Goal: Information Seeking & Learning: Learn about a topic

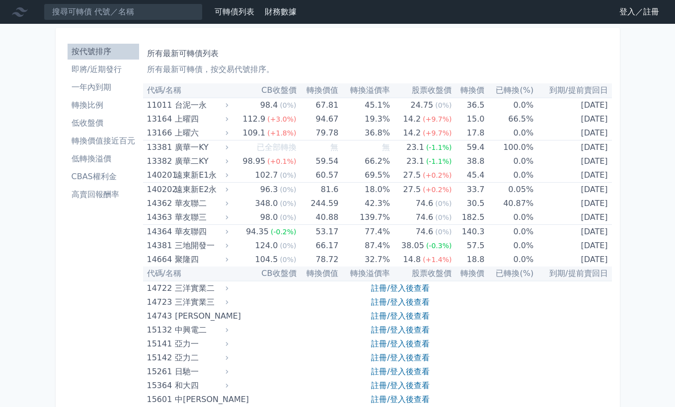
click at [640, 15] on link "登入／註冊" at bounding box center [639, 12] width 56 height 16
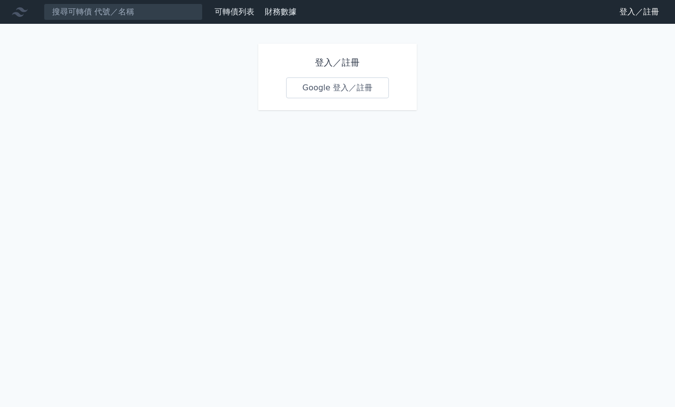
click at [359, 93] on link "Google 登入／註冊" at bounding box center [337, 87] width 103 height 21
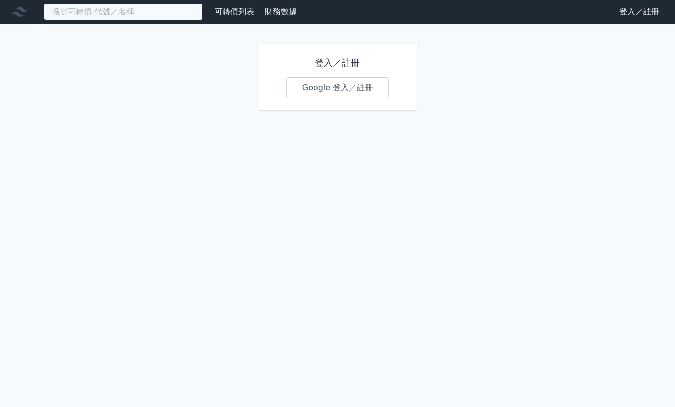
click at [78, 14] on input at bounding box center [123, 11] width 159 height 17
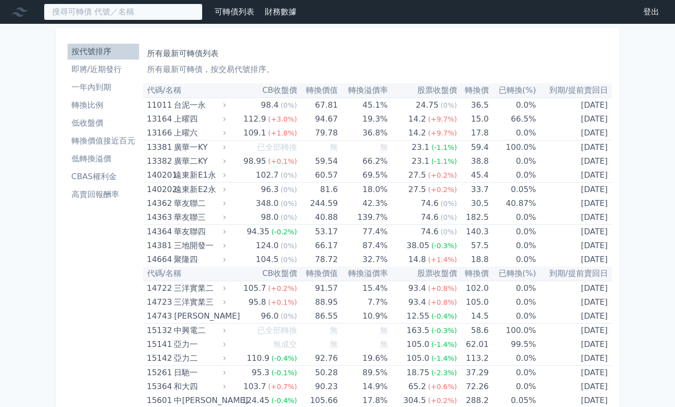
click at [78, 14] on input at bounding box center [123, 11] width 159 height 17
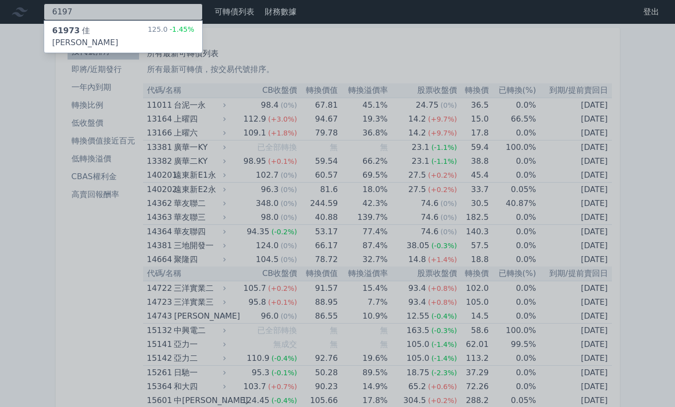
type input "6197"
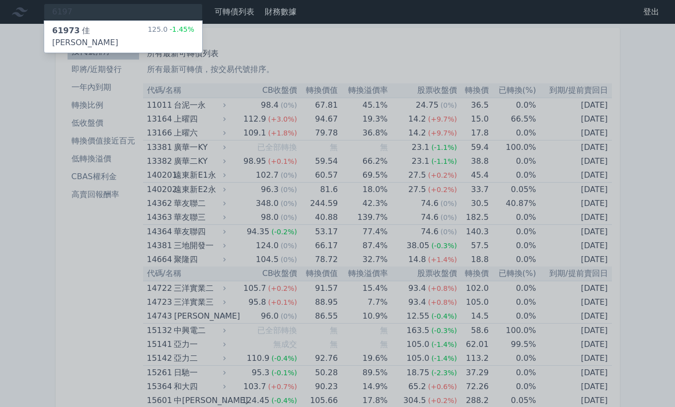
click at [88, 30] on div "61973 佳[PERSON_NAME]" at bounding box center [99, 37] width 95 height 24
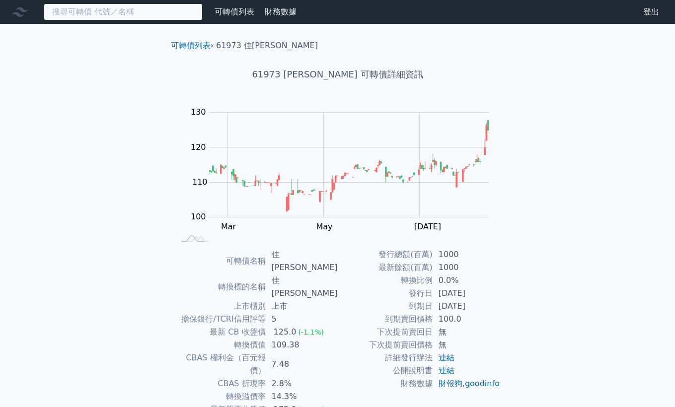
click at [106, 12] on input at bounding box center [123, 11] width 159 height 17
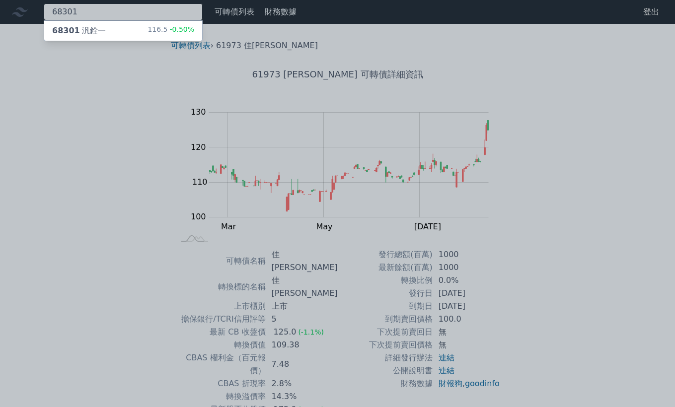
type input "68301"
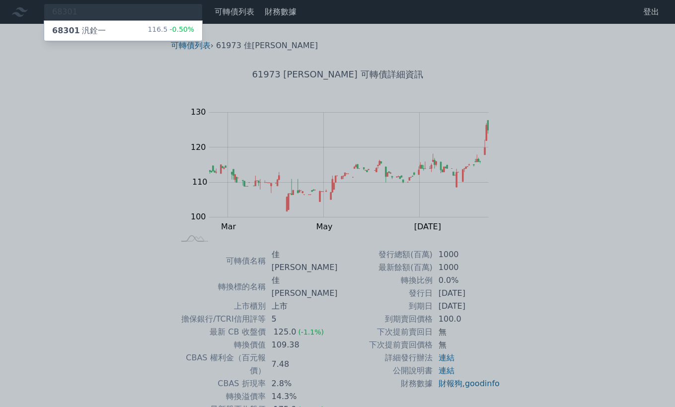
click at [79, 28] on div "68301 汎銓一" at bounding box center [79, 31] width 54 height 12
